Goal: Task Accomplishment & Management: Manage account settings

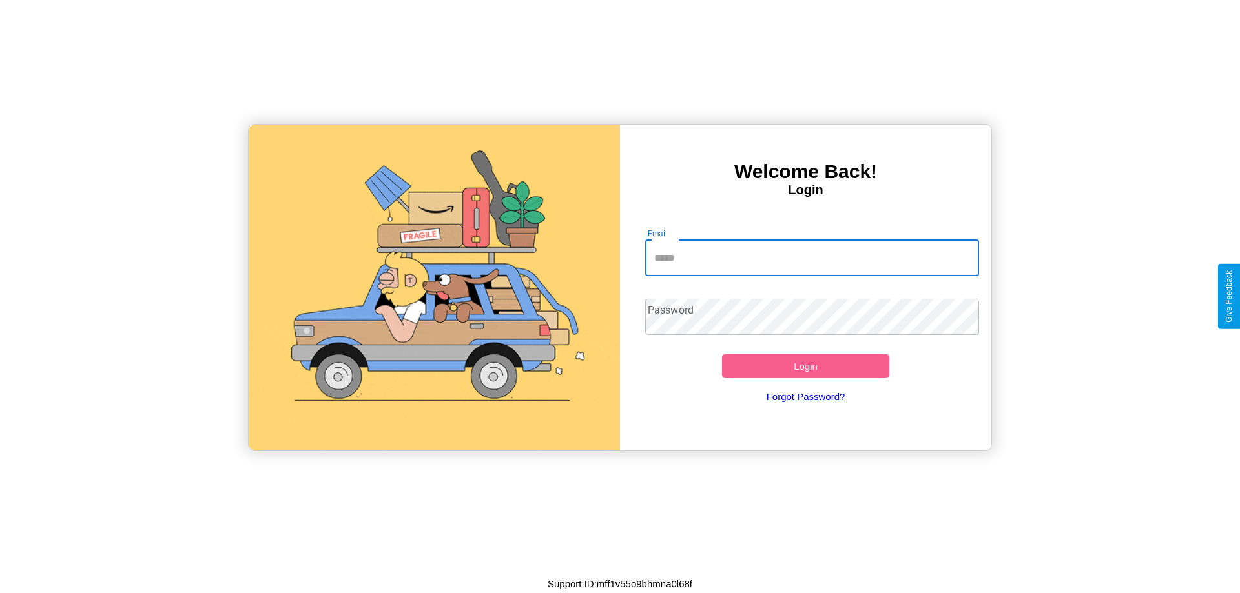
click at [812, 258] on input "Email" at bounding box center [812, 258] width 334 height 36
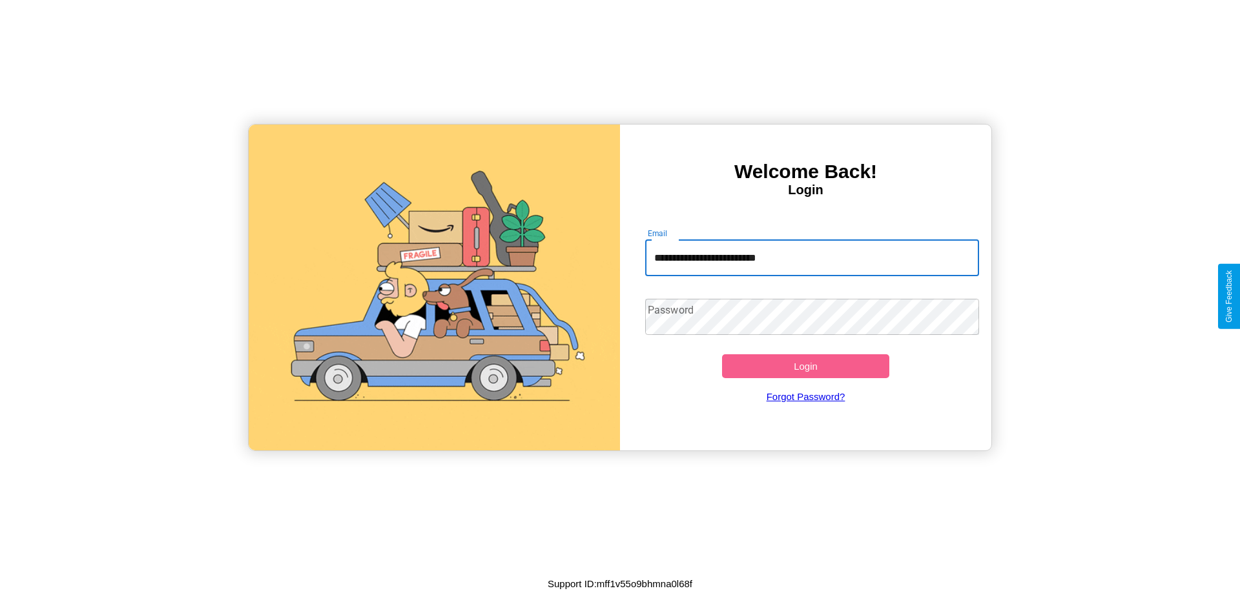
type input "**********"
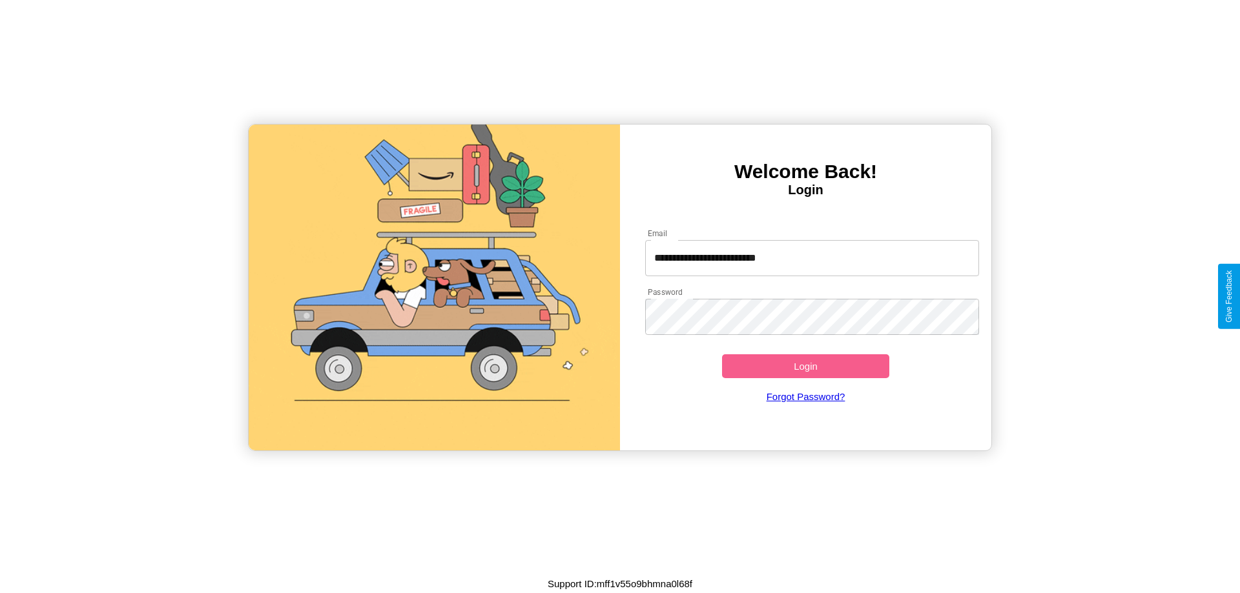
click at [805, 366] on button "Login" at bounding box center [805, 366] width 167 height 24
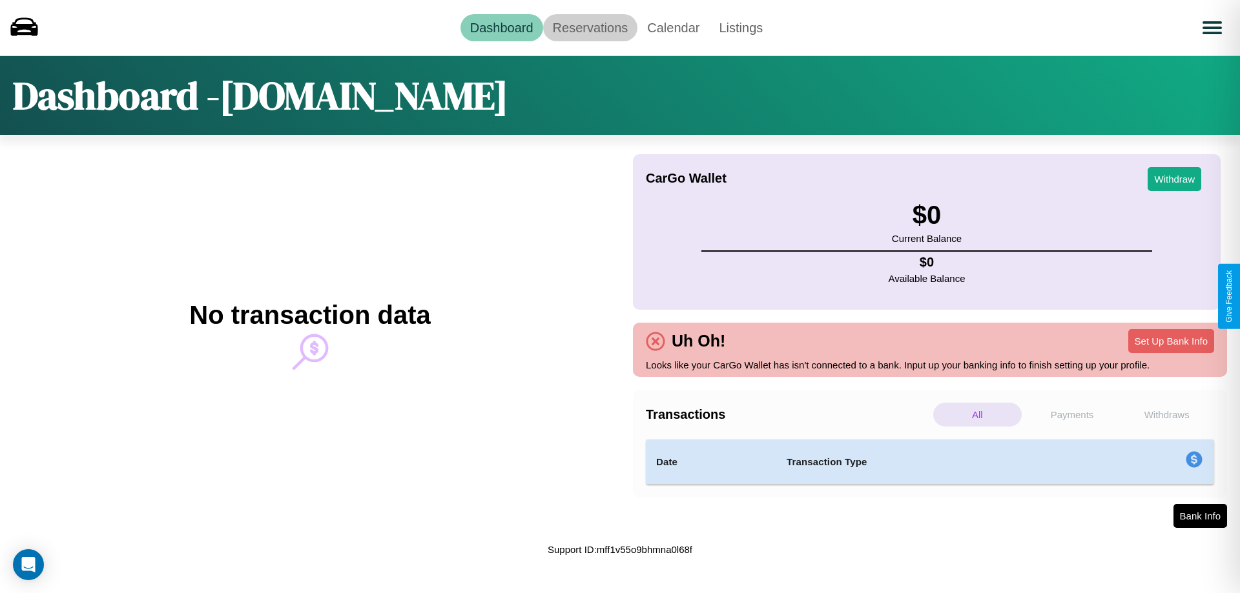
click at [589, 27] on link "Reservations" at bounding box center [590, 27] width 95 height 27
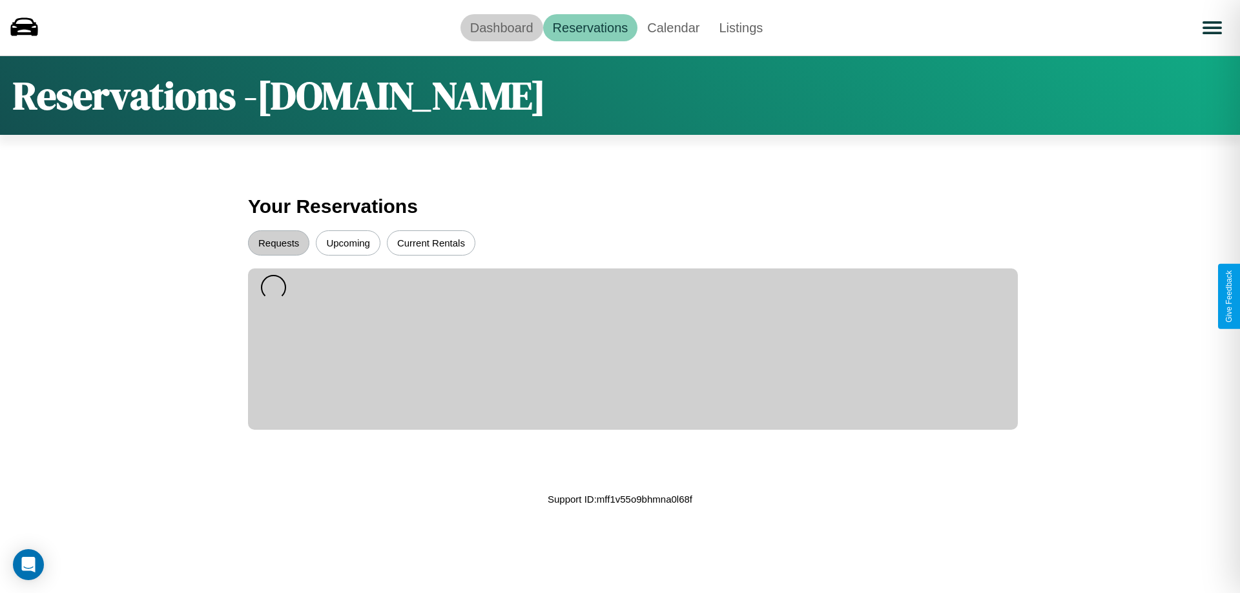
click at [501, 27] on link "Dashboard" at bounding box center [501, 27] width 83 height 27
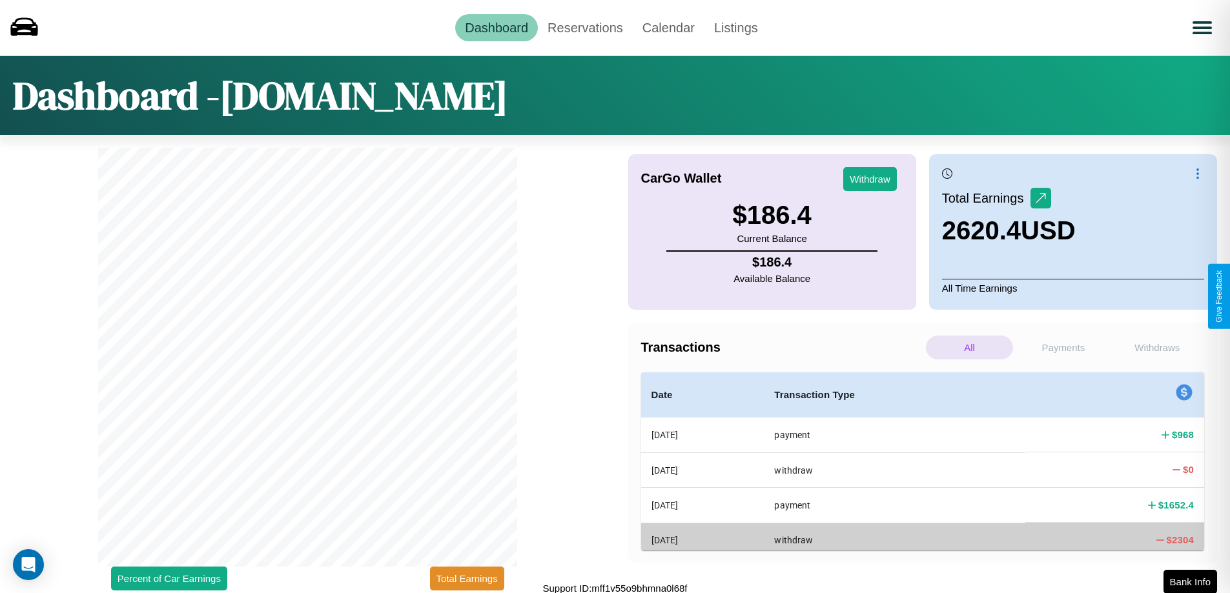
scroll to position [4, 0]
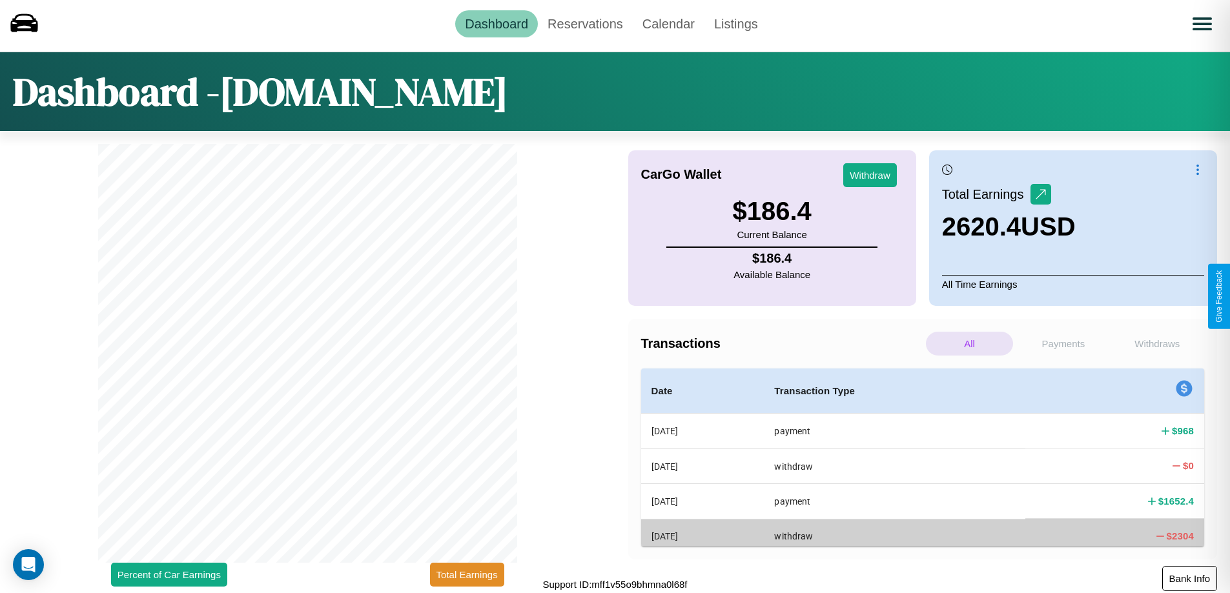
click at [1189, 579] on button "Bank Info" at bounding box center [1189, 578] width 55 height 25
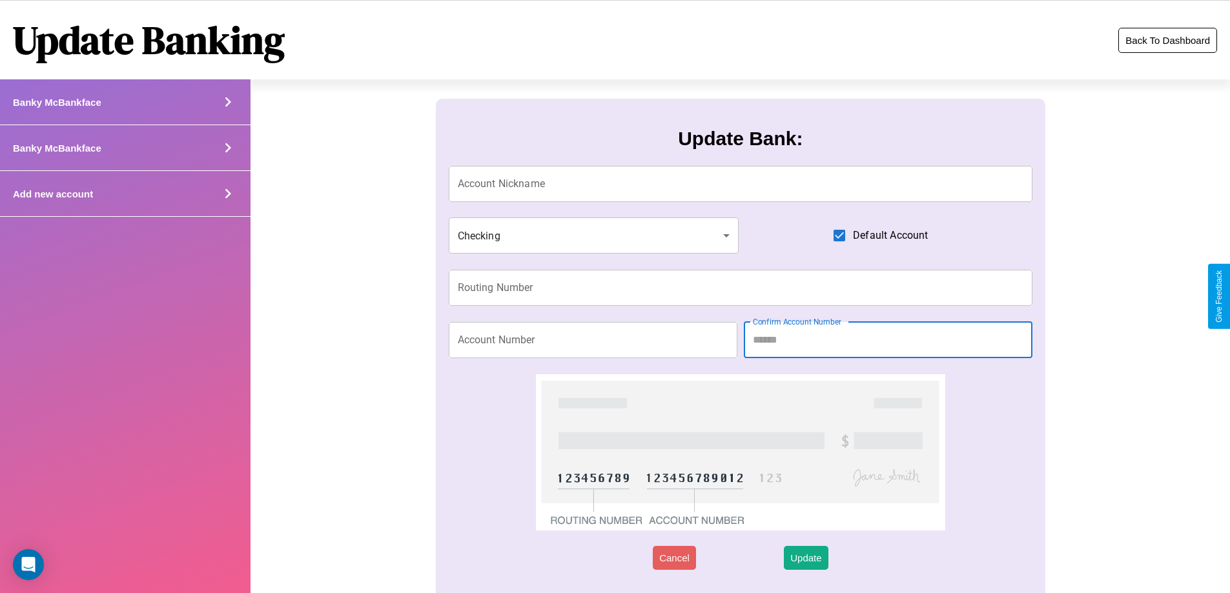
click at [1167, 40] on button "Back To Dashboard" at bounding box center [1167, 40] width 99 height 25
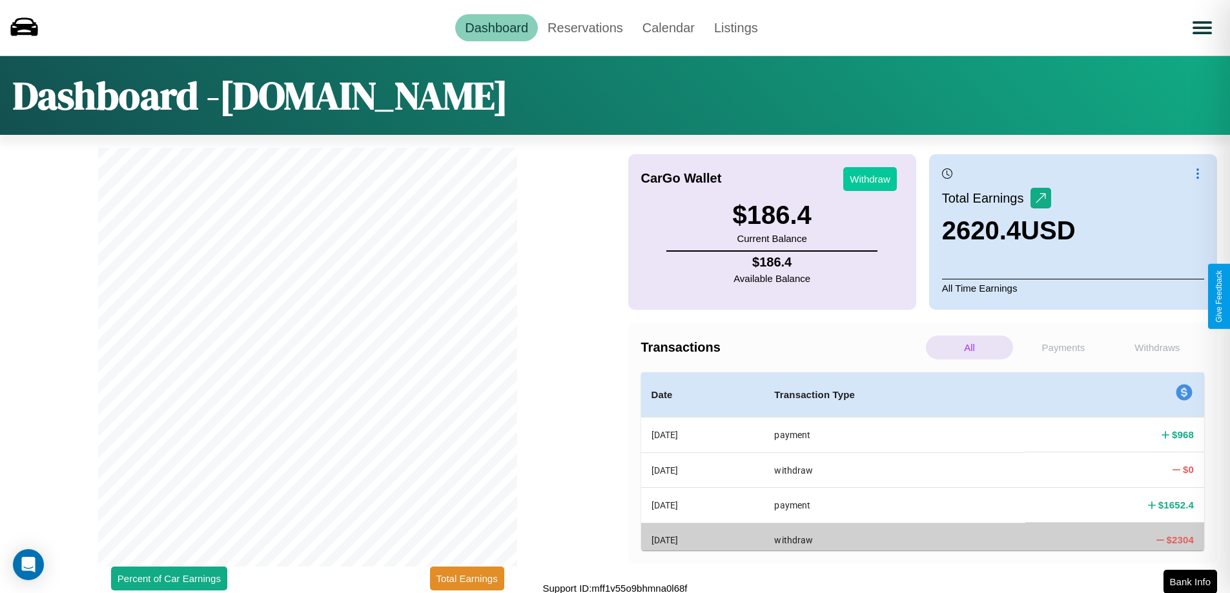
click at [870, 179] on button "Withdraw" at bounding box center [870, 179] width 54 height 24
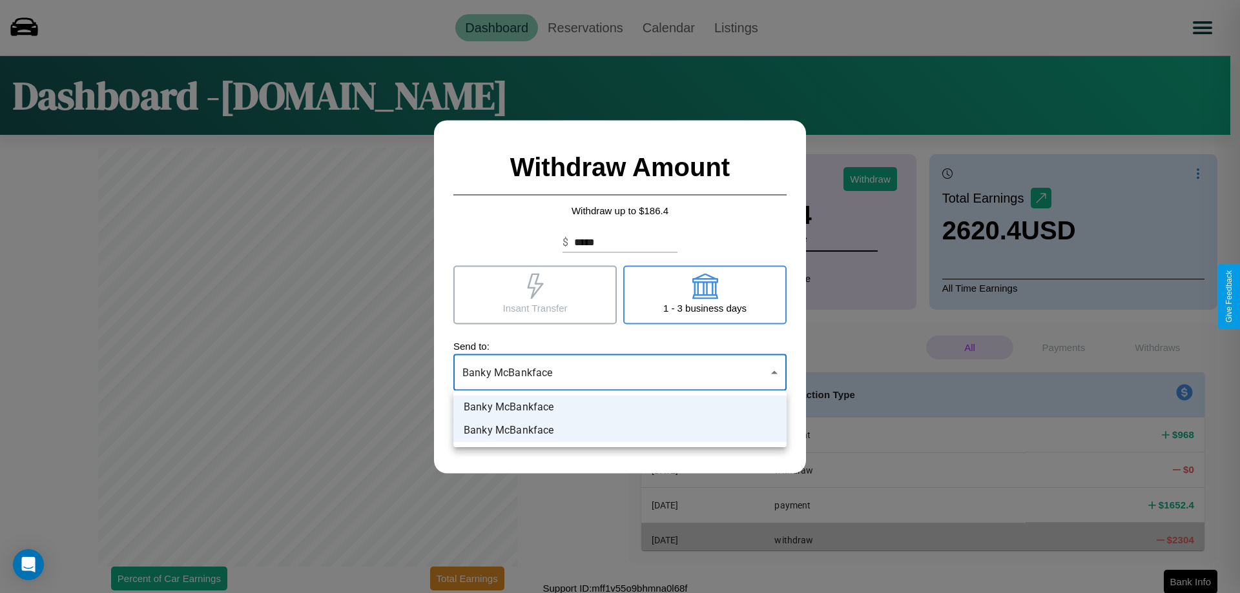
click at [620, 373] on div at bounding box center [620, 296] width 1240 height 593
